Goal: Transaction & Acquisition: Purchase product/service

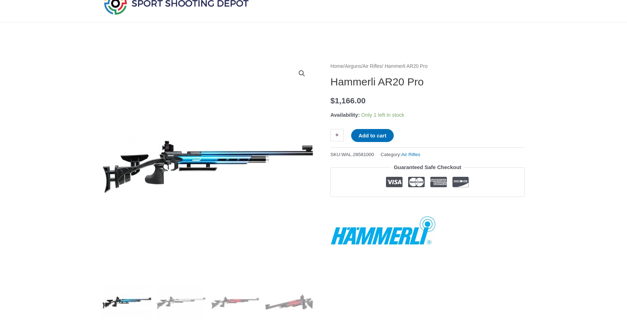
scroll to position [59, 0]
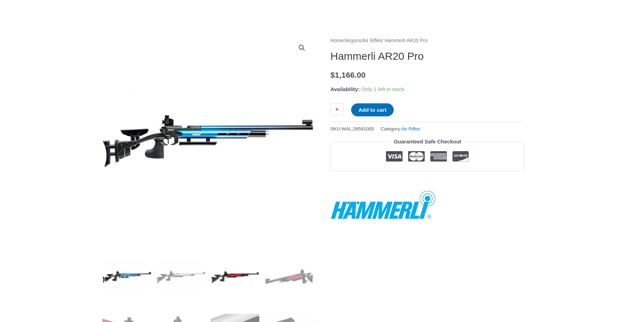
click at [237, 276] on img at bounding box center [235, 277] width 49 height 49
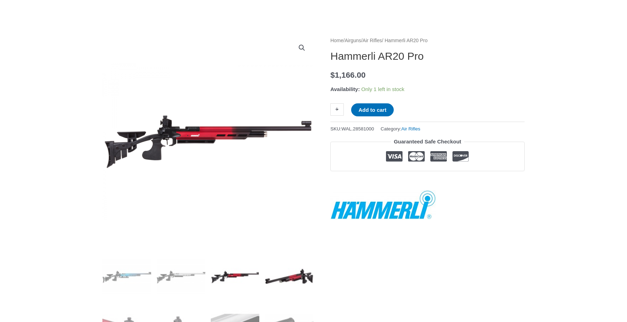
click at [294, 276] on img at bounding box center [289, 277] width 49 height 49
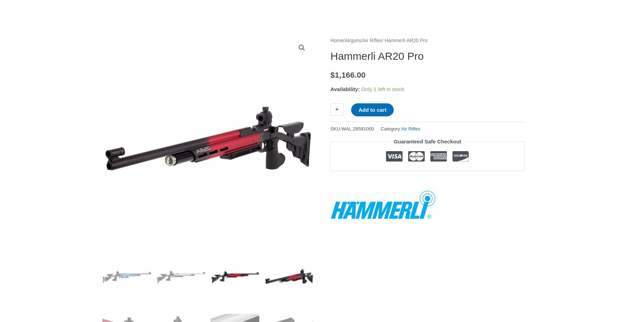
click at [245, 278] on img at bounding box center [235, 277] width 49 height 49
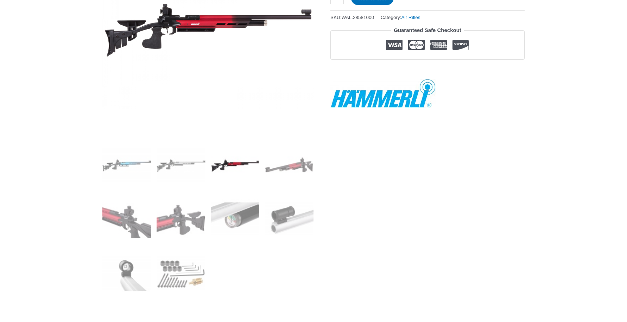
scroll to position [0, 0]
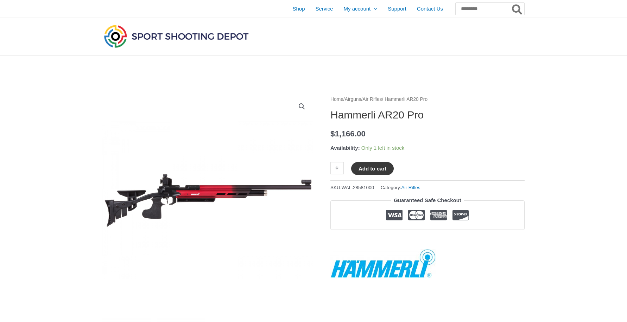
click at [391, 168] on button "Add to cart" at bounding box center [372, 168] width 43 height 13
click at [428, 168] on link "View cart" at bounding box center [415, 168] width 26 height 12
